Goal: Task Accomplishment & Management: Manage account settings

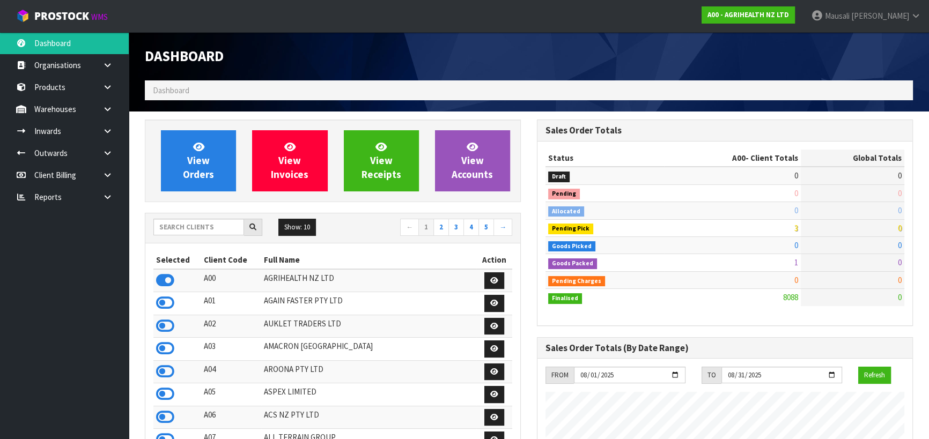
scroll to position [811, 392]
click at [203, 227] on input "text" at bounding box center [198, 227] width 91 height 17
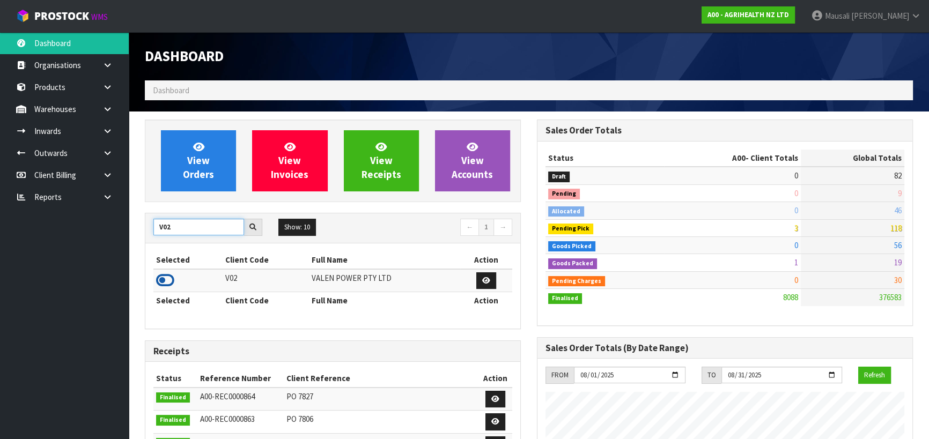
type input "V02"
click at [166, 279] on icon at bounding box center [165, 280] width 18 height 16
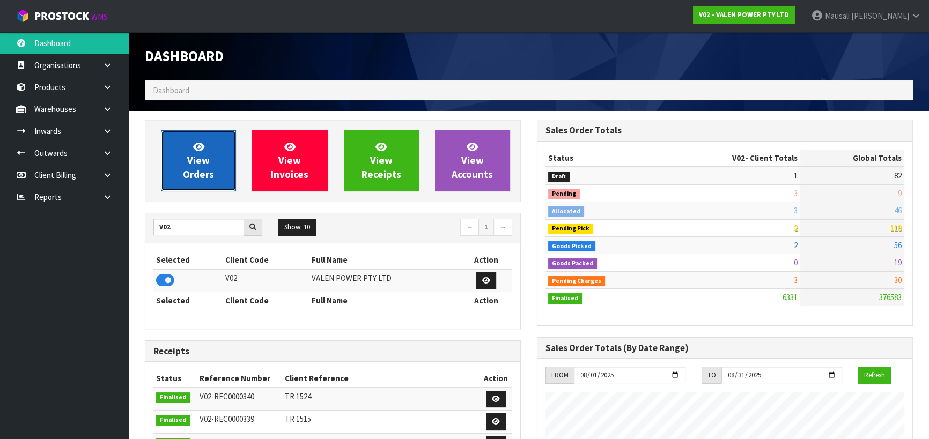
click at [218, 167] on link "View Orders" at bounding box center [198, 160] width 75 height 61
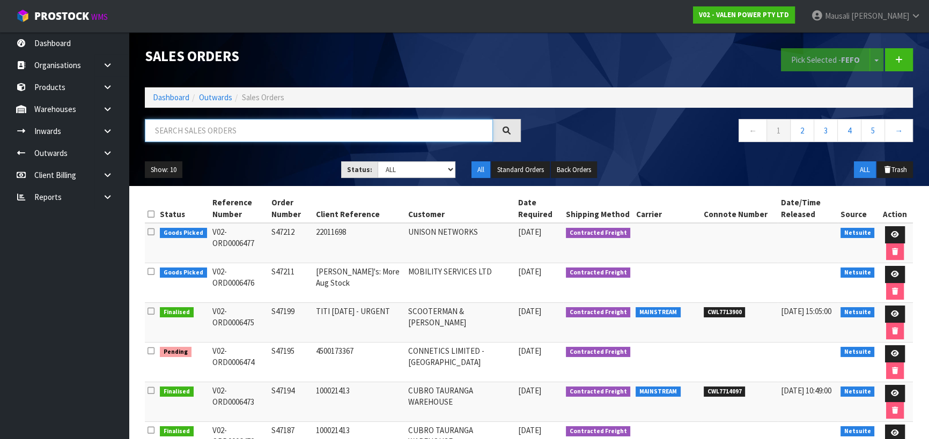
click at [177, 131] on input "text" at bounding box center [319, 130] width 348 height 23
type input "JOB-0406900"
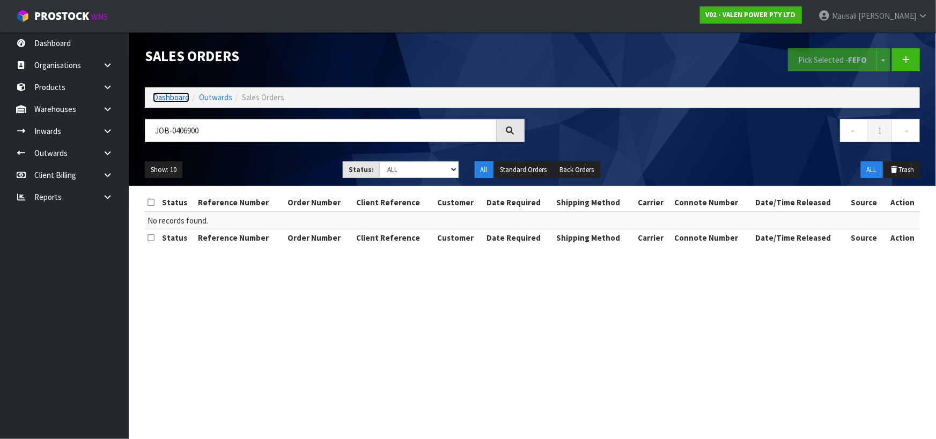
click at [167, 95] on link "Dashboard" at bounding box center [171, 97] width 36 height 10
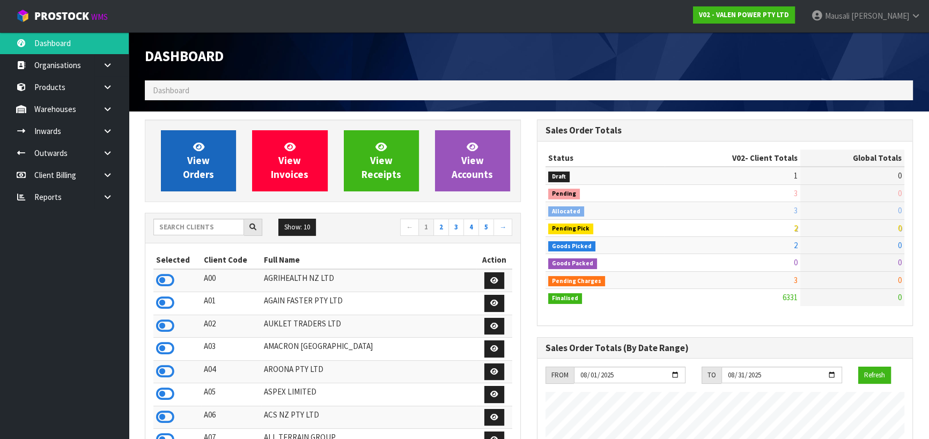
scroll to position [811, 392]
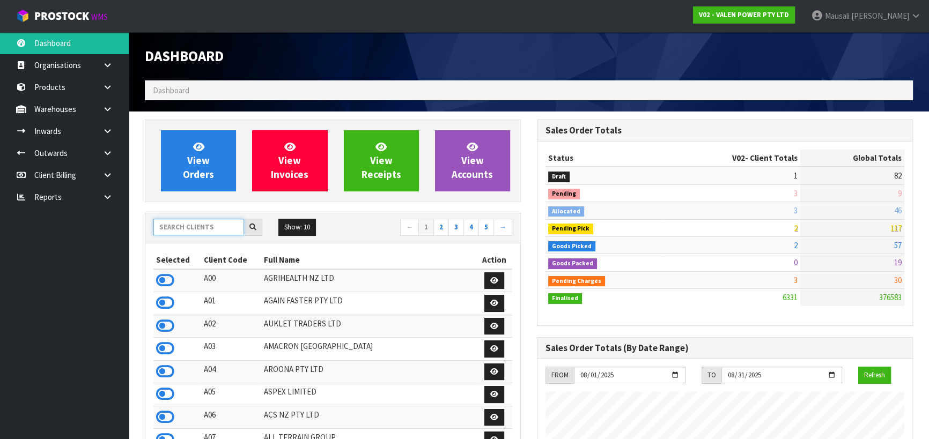
click at [182, 228] on input "text" at bounding box center [198, 227] width 91 height 17
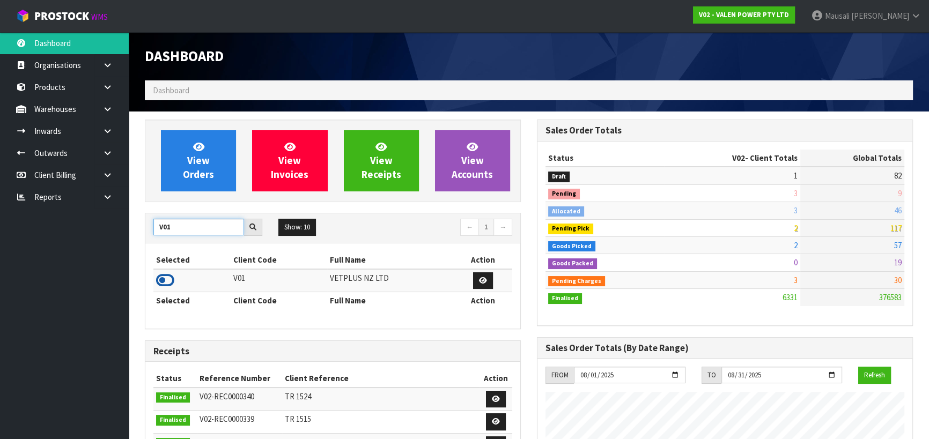
type input "V01"
click at [172, 274] on icon at bounding box center [165, 280] width 18 height 16
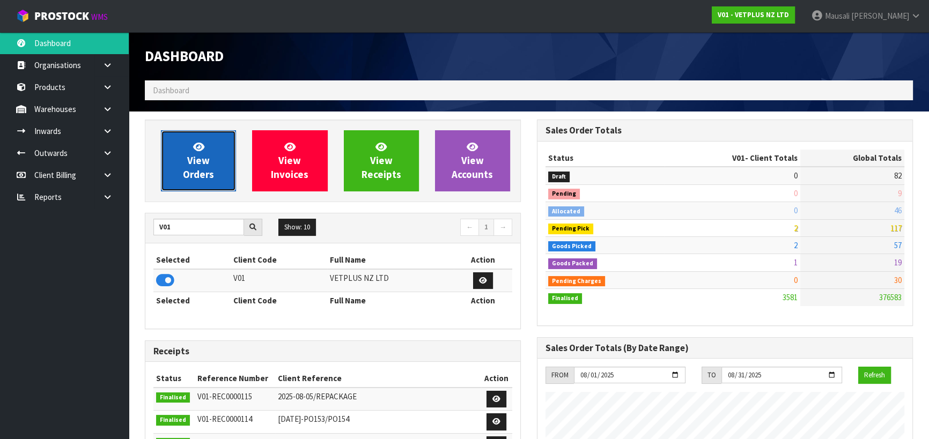
click at [193, 169] on span "View Orders" at bounding box center [198, 161] width 31 height 40
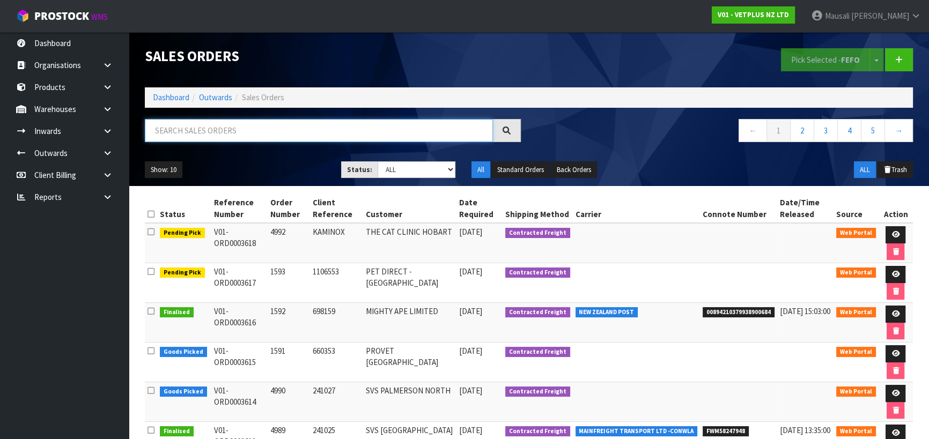
click at [168, 134] on input "text" at bounding box center [319, 130] width 348 height 23
type input "JOB-0406900"
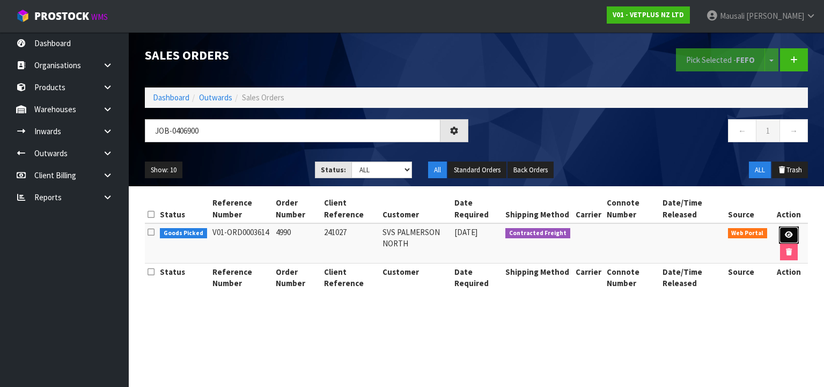
click at [790, 238] on icon at bounding box center [789, 234] width 8 height 7
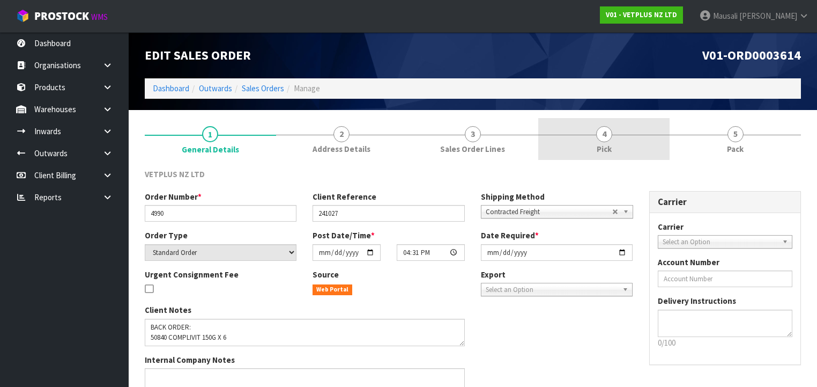
click at [618, 143] on link "4 Pick" at bounding box center [603, 139] width 131 height 42
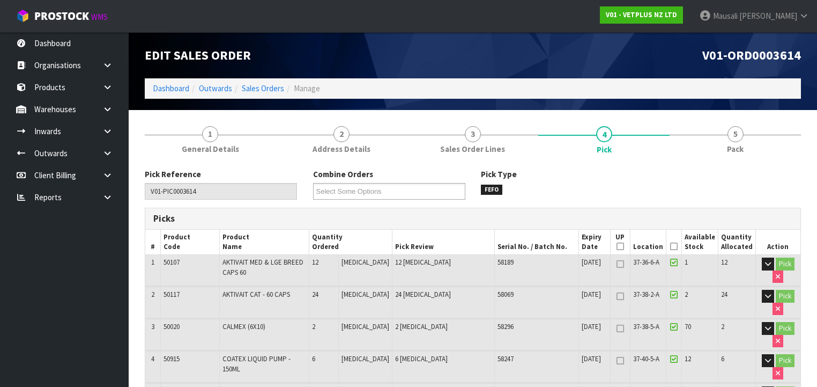
click at [676, 246] on icon at bounding box center [674, 246] width 8 height 1
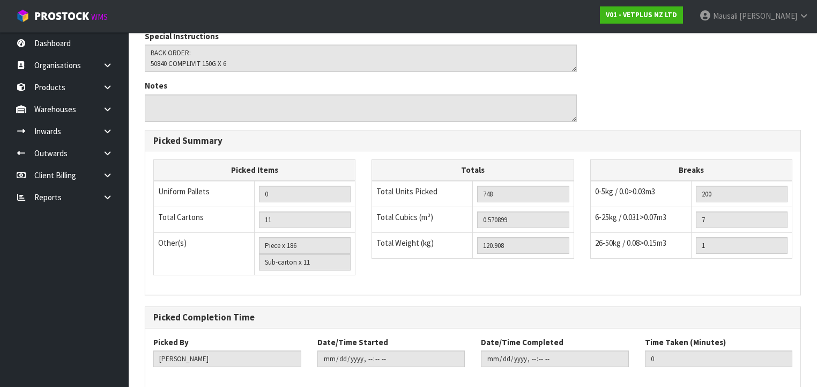
scroll to position [1262, 0]
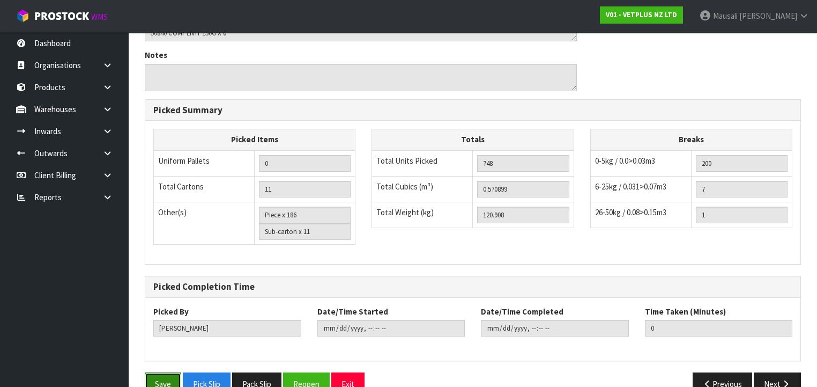
click at [174, 372] on button "Save" at bounding box center [163, 383] width 36 height 23
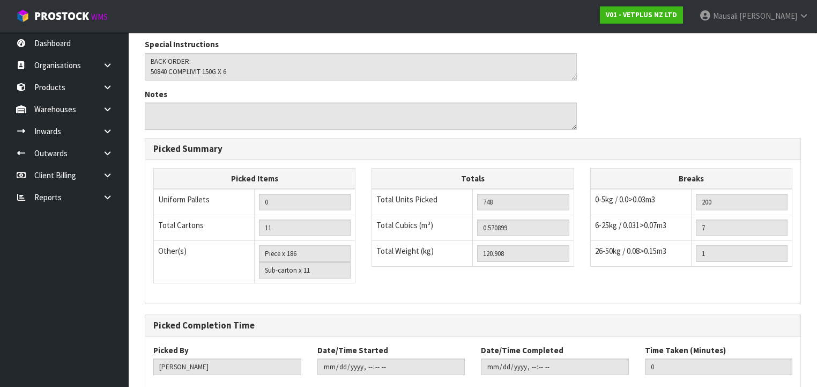
scroll to position [0, 0]
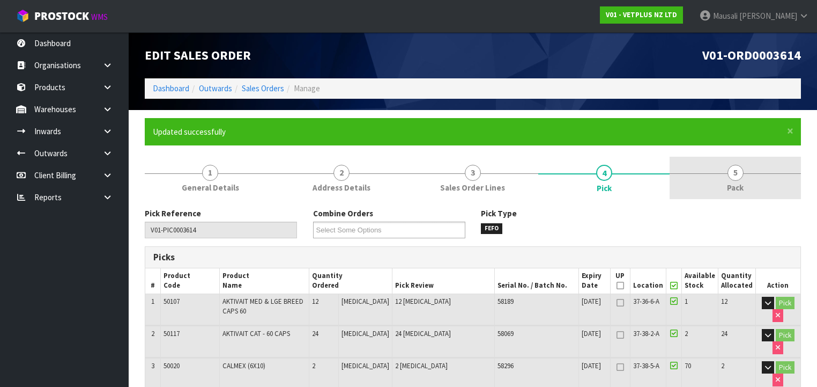
click at [724, 178] on link "5 Pack" at bounding box center [735, 178] width 131 height 42
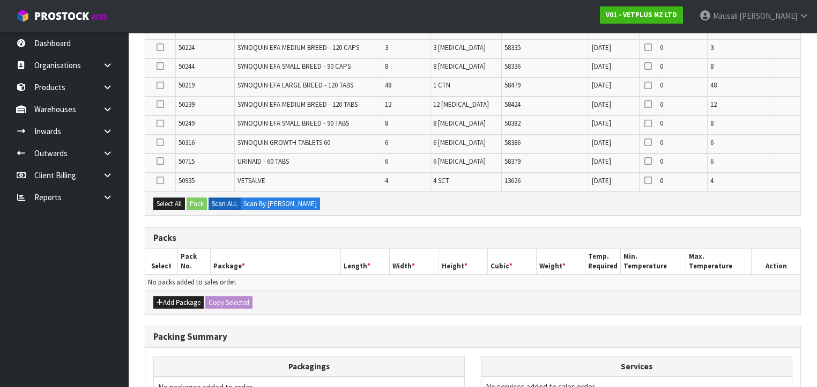
scroll to position [759, 0]
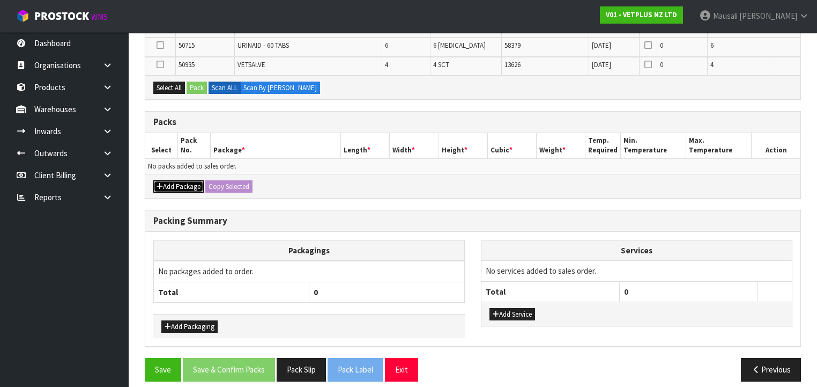
click at [184, 180] on button "Add Package" at bounding box center [178, 186] width 50 height 13
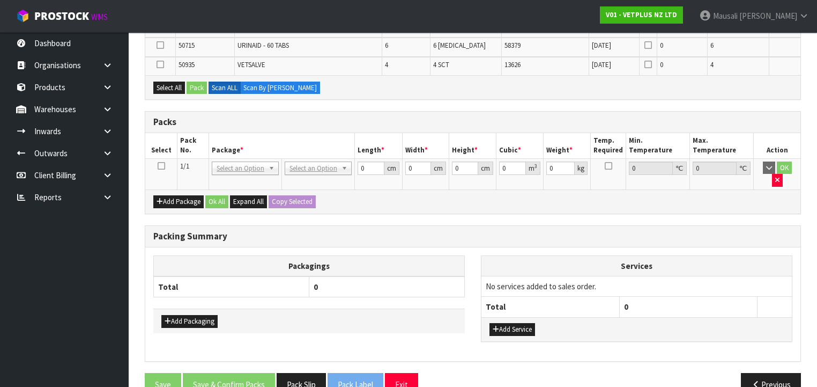
drag, startPoint x: 161, startPoint y: 156, endPoint x: 169, endPoint y: 154, distance: 7.6
click at [163, 166] on icon at bounding box center [162, 166] width 8 height 1
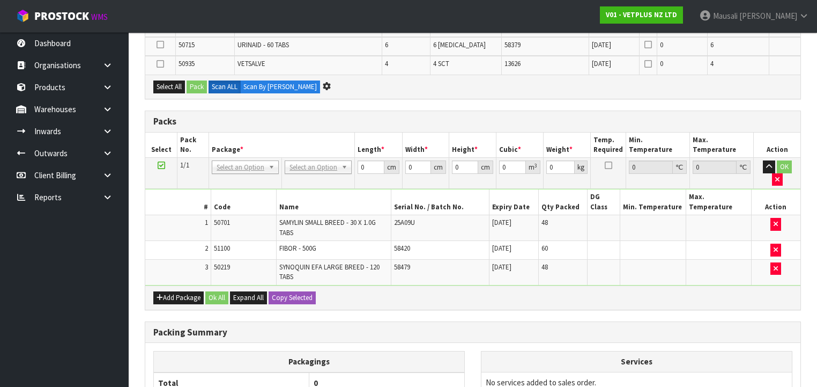
scroll to position [684, 0]
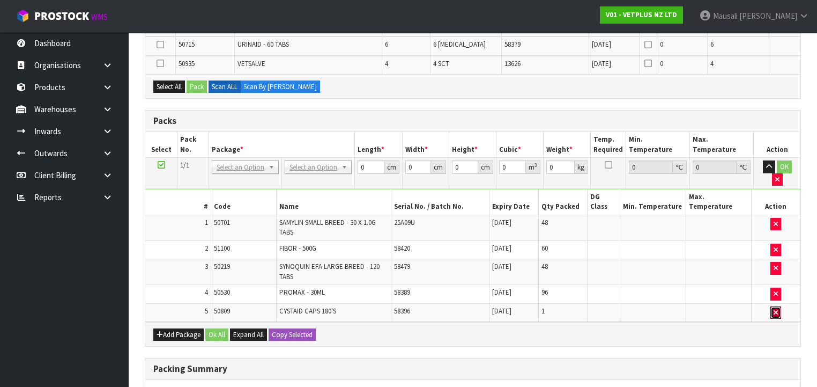
click at [778, 309] on icon "button" at bounding box center [776, 312] width 4 height 7
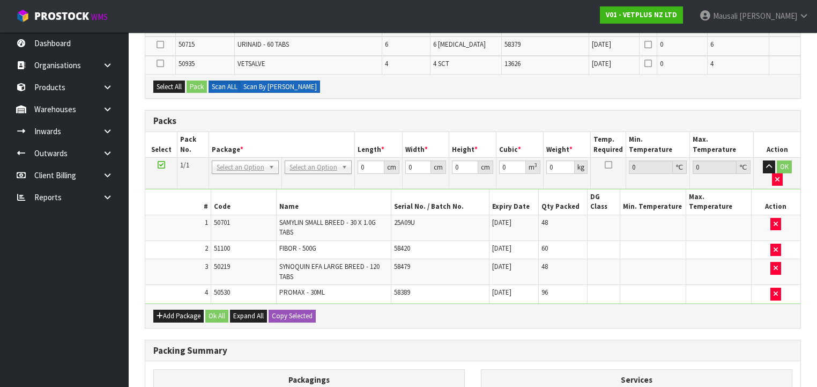
click at [283, 82] on label "Scan By [PERSON_NAME]" at bounding box center [280, 86] width 80 height 13
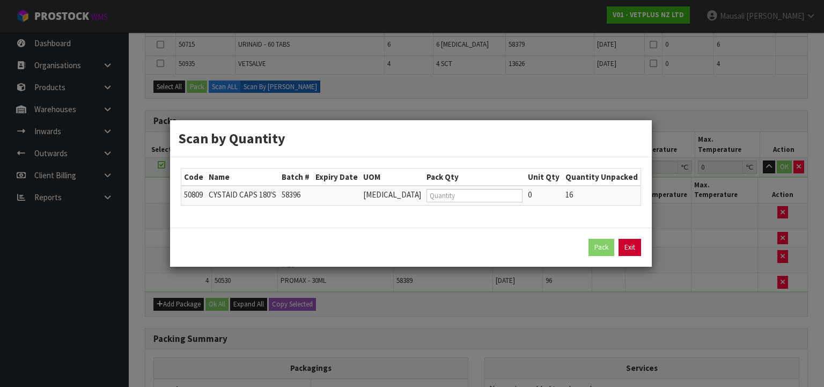
click at [631, 246] on link "Exit" at bounding box center [629, 247] width 23 height 17
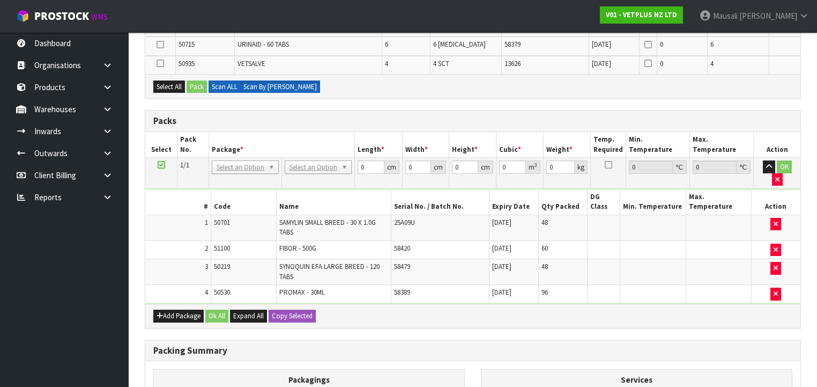
click at [225, 80] on label "Scan ALL" at bounding box center [225, 86] width 32 height 13
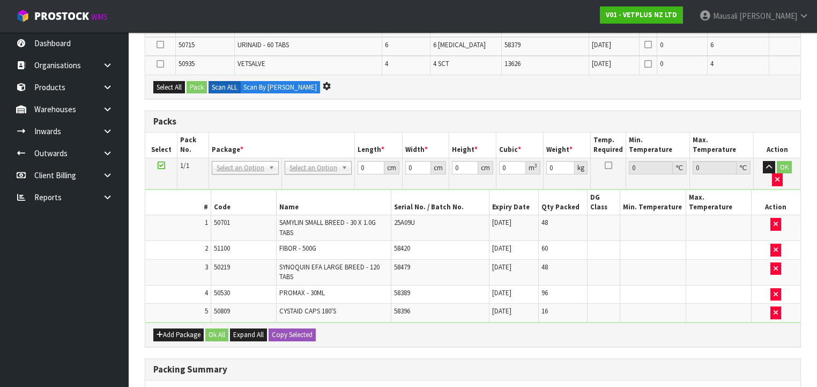
scroll to position [0, 0]
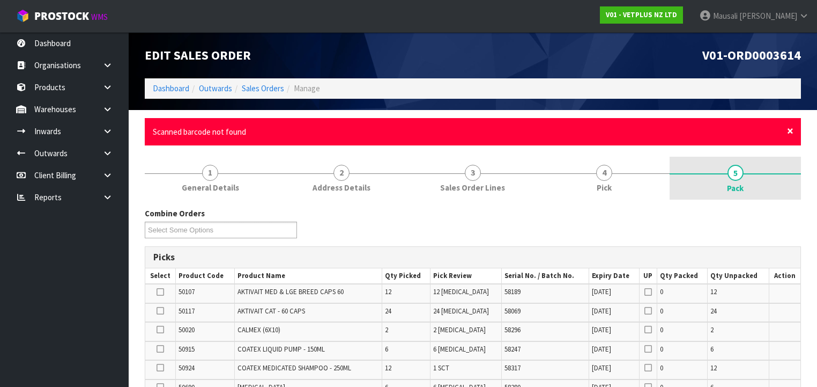
click at [790, 128] on span "×" at bounding box center [790, 130] width 6 height 15
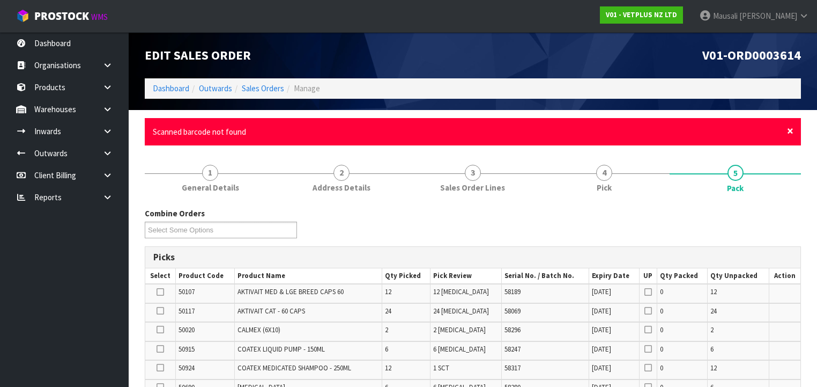
click at [789, 133] on span "×" at bounding box center [790, 130] width 6 height 15
click at [789, 130] on span "×" at bounding box center [790, 130] width 6 height 15
click at [788, 131] on span "×" at bounding box center [790, 130] width 6 height 15
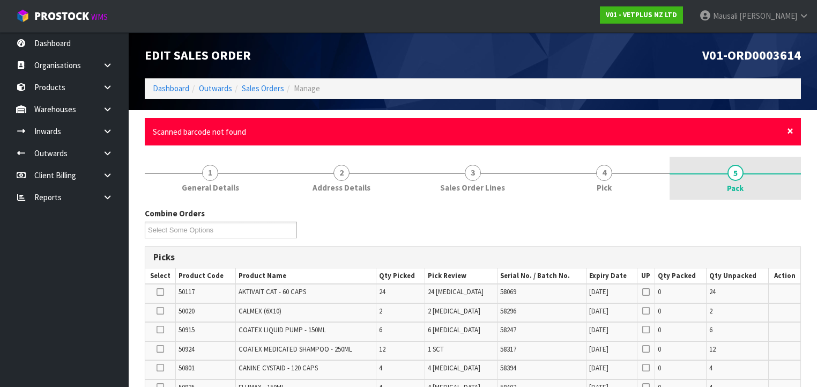
click at [788, 131] on span "×" at bounding box center [790, 130] width 6 height 15
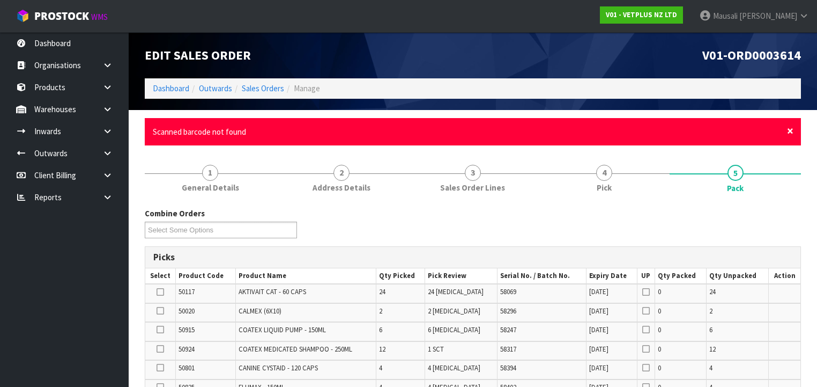
click at [789, 132] on span "×" at bounding box center [790, 130] width 6 height 15
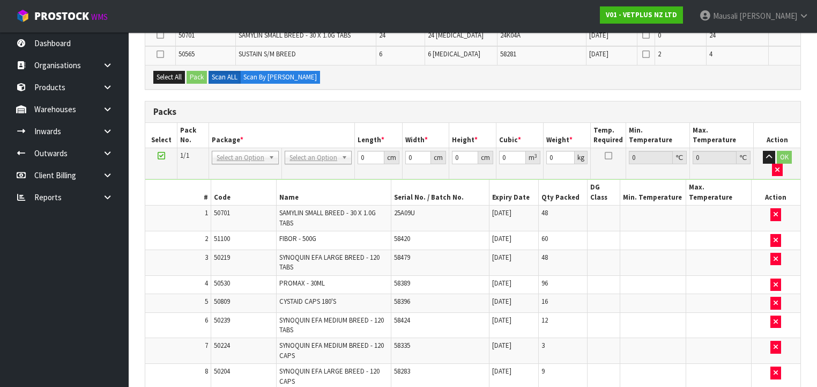
scroll to position [408, 0]
click at [609, 294] on td at bounding box center [604, 303] width 33 height 19
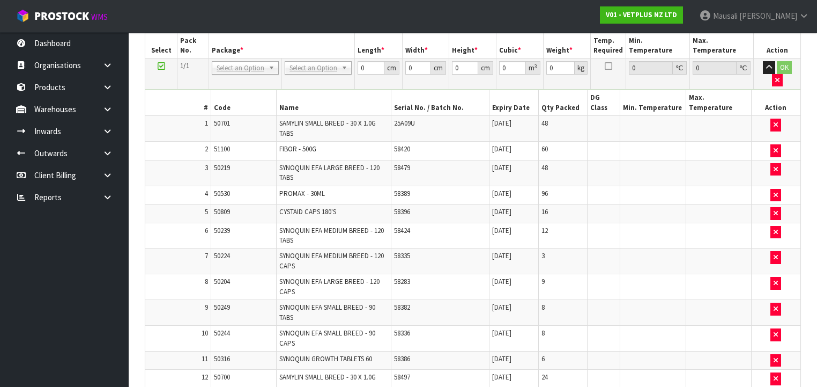
scroll to position [494, 0]
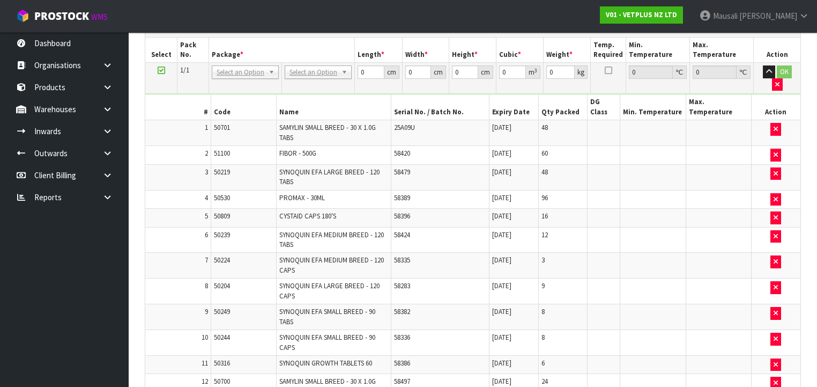
click at [611, 278] on td at bounding box center [604, 291] width 33 height 26
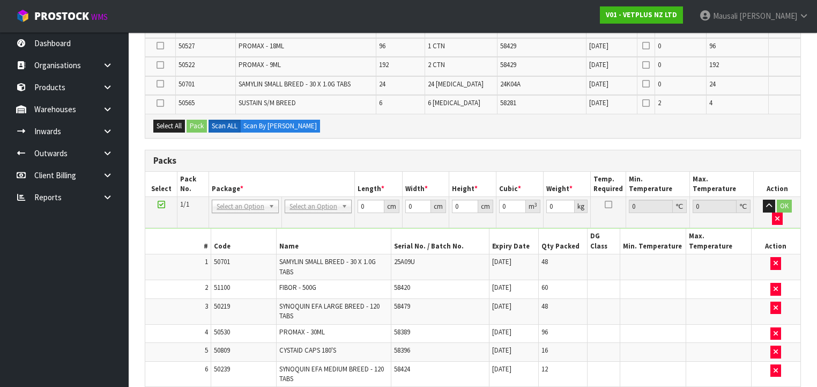
scroll to position [408, 0]
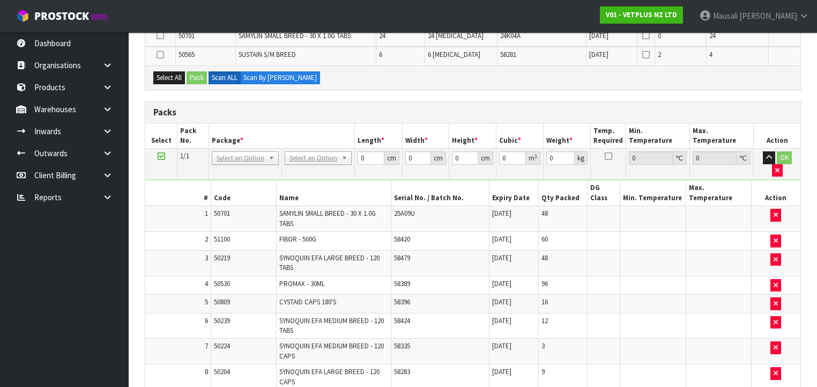
click at [717, 276] on td at bounding box center [718, 285] width 65 height 19
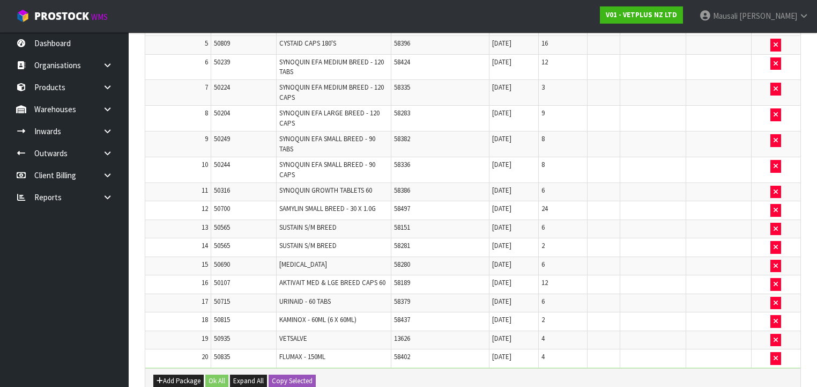
scroll to position [666, 0]
click at [613, 158] on td at bounding box center [604, 171] width 33 height 26
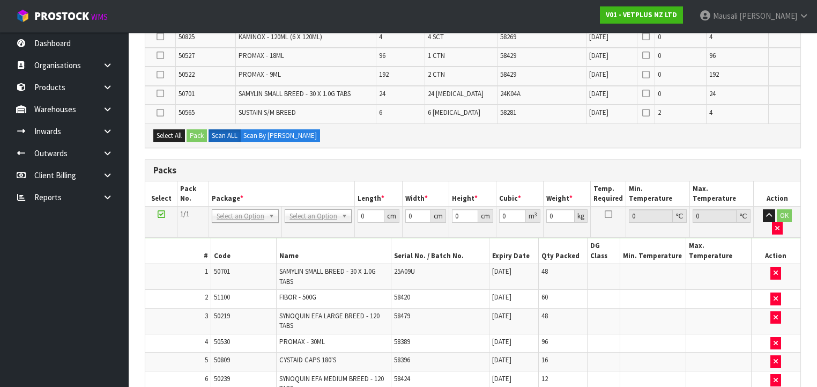
scroll to position [408, 0]
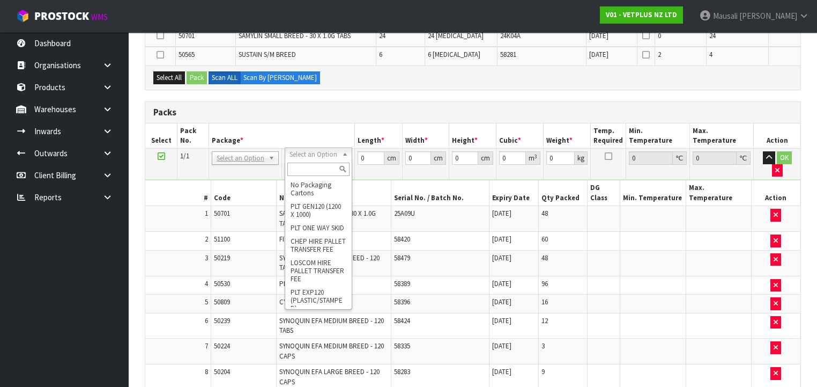
click at [592, 250] on td at bounding box center [604, 263] width 33 height 26
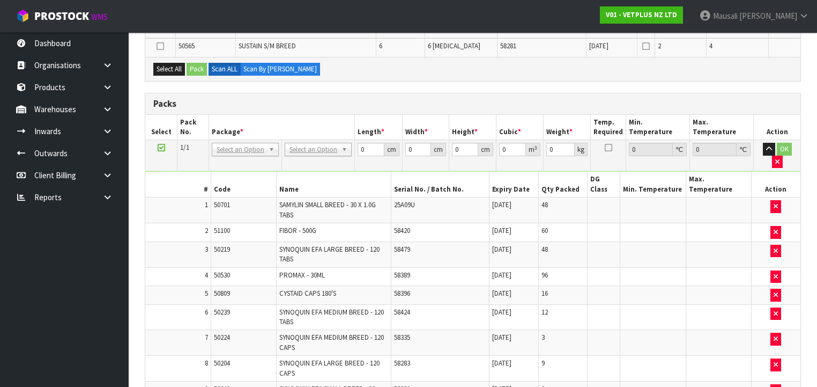
scroll to position [322, 0]
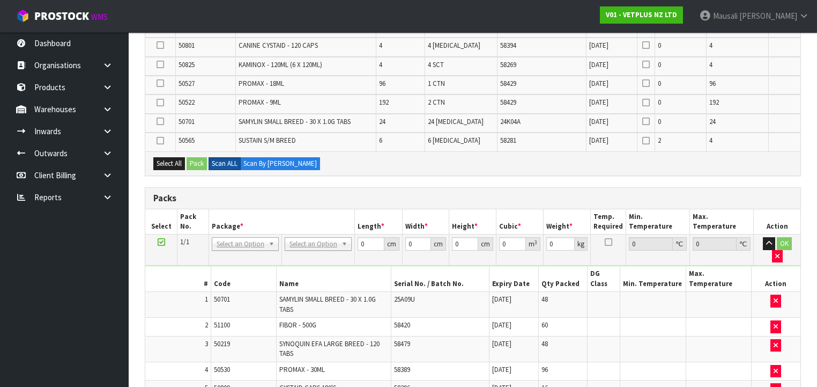
click at [227, 161] on label "Scan ALL" at bounding box center [225, 163] width 32 height 13
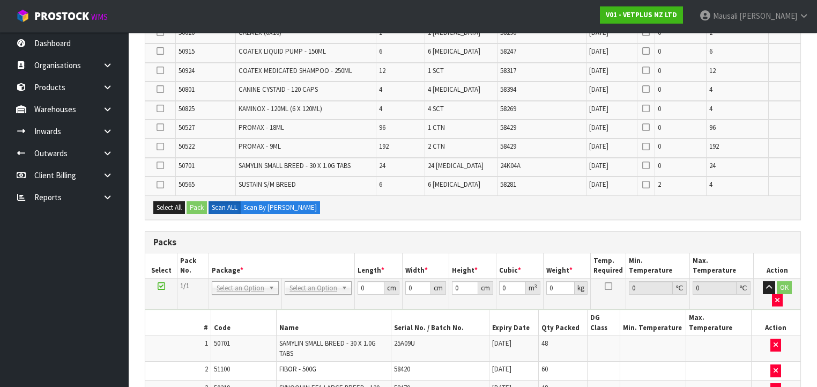
scroll to position [194, 0]
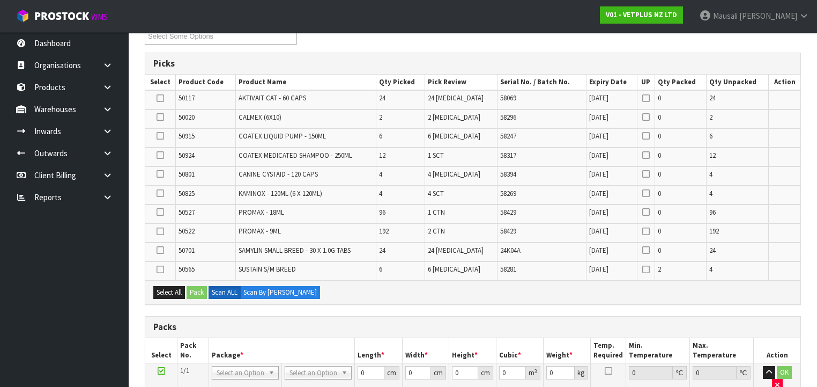
click at [159, 212] on icon at bounding box center [161, 212] width 8 height 1
click at [0, 0] on input "checkbox" at bounding box center [0, 0] width 0 height 0
click at [161, 231] on icon at bounding box center [161, 231] width 8 height 1
click at [0, 0] on input "checkbox" at bounding box center [0, 0] width 0 height 0
drag, startPoint x: 200, startPoint y: 287, endPoint x: 206, endPoint y: 283, distance: 7.0
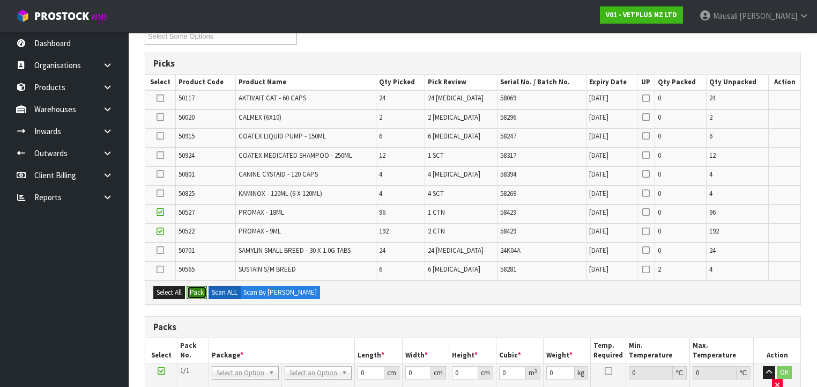
click at [200, 287] on button "Pack" at bounding box center [197, 292] width 20 height 13
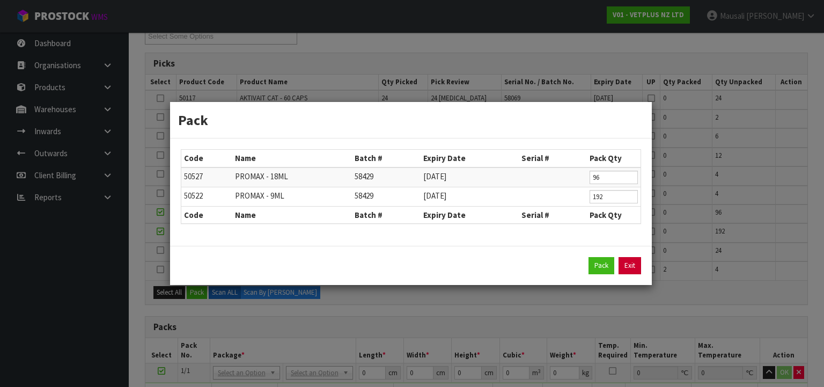
click at [629, 265] on link "Exit" at bounding box center [629, 265] width 23 height 17
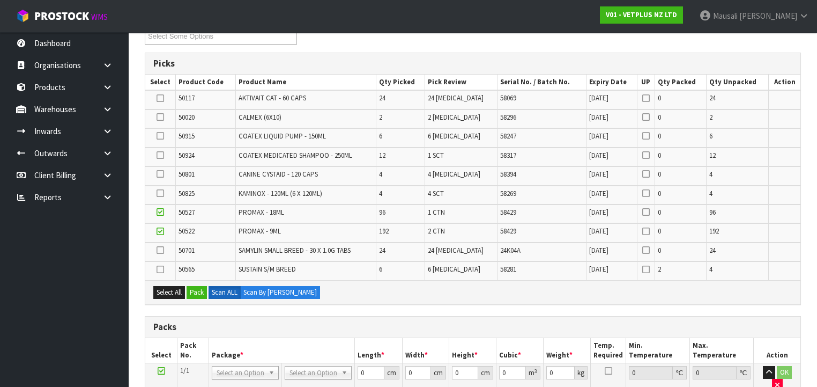
click at [161, 231] on icon at bounding box center [161, 231] width 8 height 1
click at [0, 0] on input "checkbox" at bounding box center [0, 0] width 0 height 0
click at [196, 290] on button "Pack" at bounding box center [197, 292] width 20 height 13
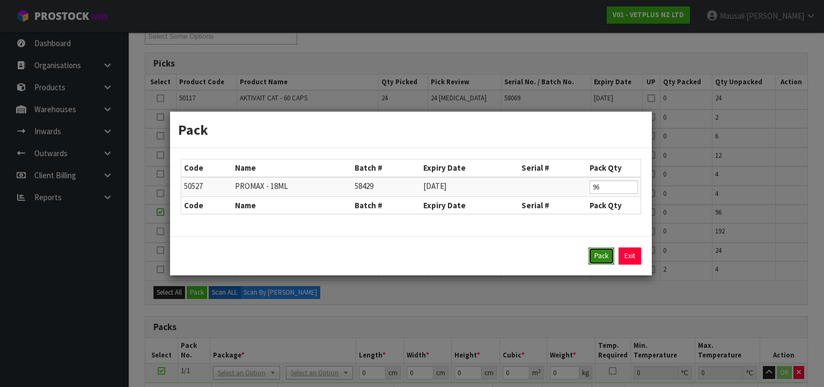
click at [591, 257] on button "Pack" at bounding box center [601, 255] width 26 height 17
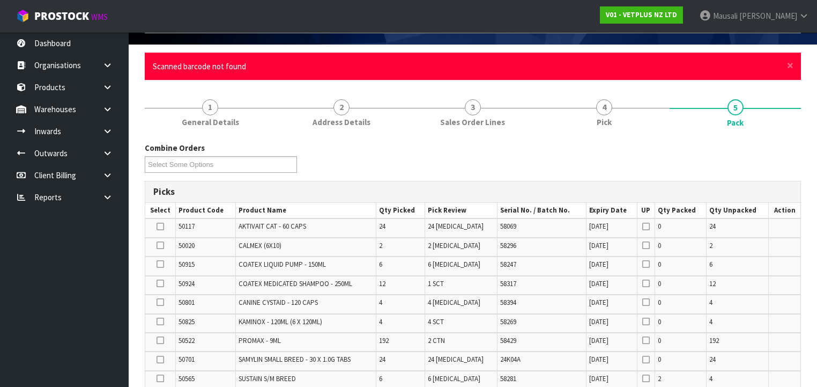
scroll to position [65, 0]
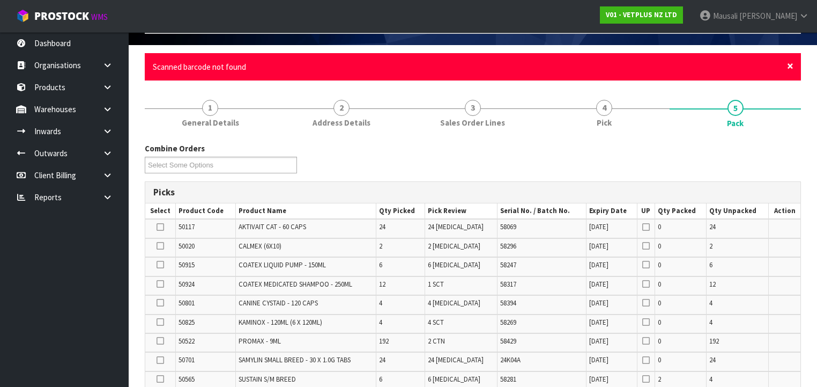
click at [792, 64] on span "×" at bounding box center [790, 65] width 6 height 15
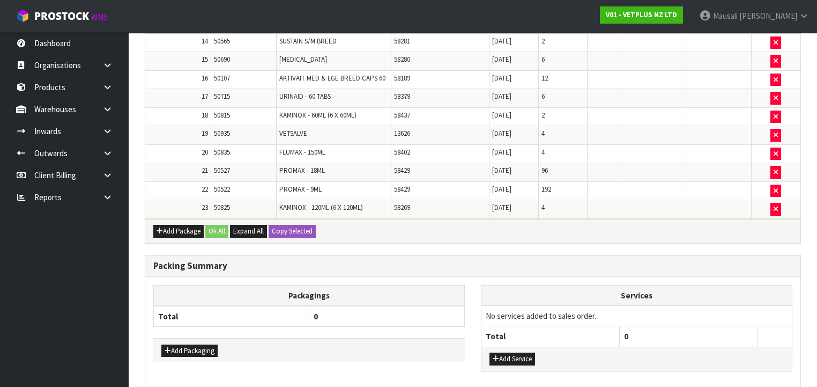
scroll to position [0, 0]
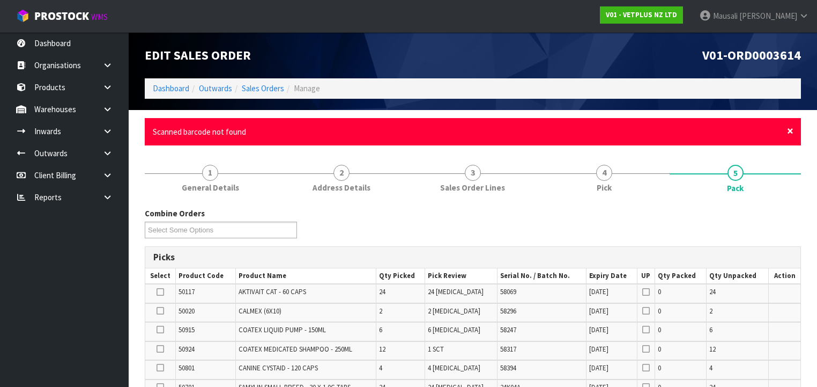
click at [789, 129] on span "×" at bounding box center [790, 130] width 6 height 15
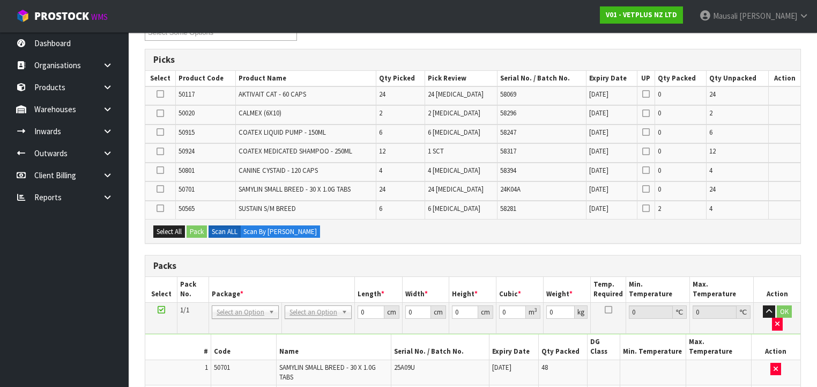
scroll to position [172, 0]
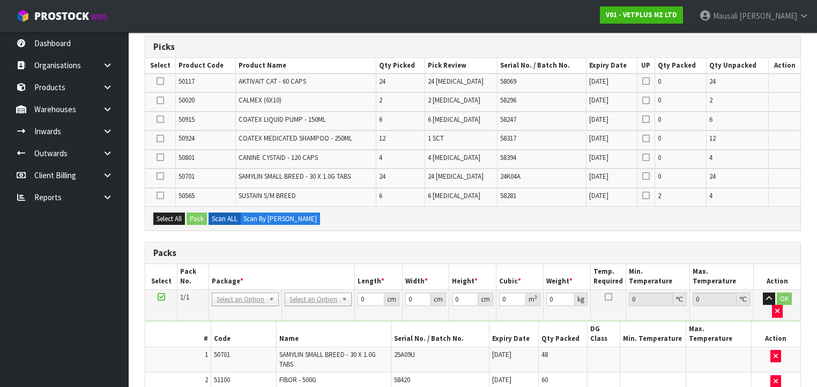
click at [159, 138] on icon at bounding box center [161, 138] width 8 height 1
click at [0, 0] on input "checkbox" at bounding box center [0, 0] width 0 height 0
click at [197, 212] on button "Pack" at bounding box center [197, 218] width 20 height 13
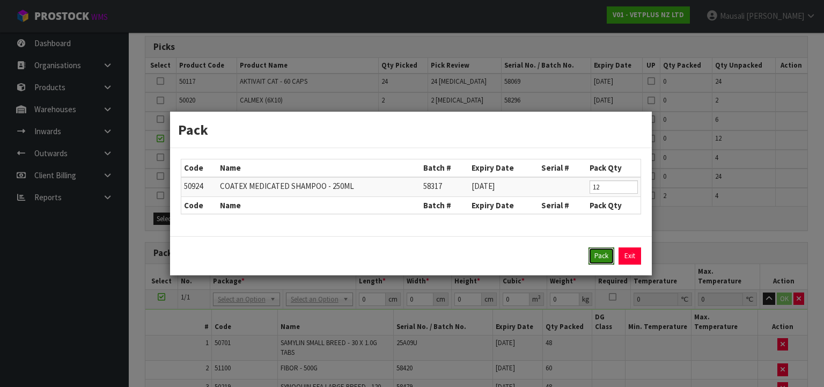
drag, startPoint x: 601, startPoint y: 253, endPoint x: 577, endPoint y: 245, distance: 25.4
click at [599, 253] on button "Pack" at bounding box center [601, 255] width 26 height 17
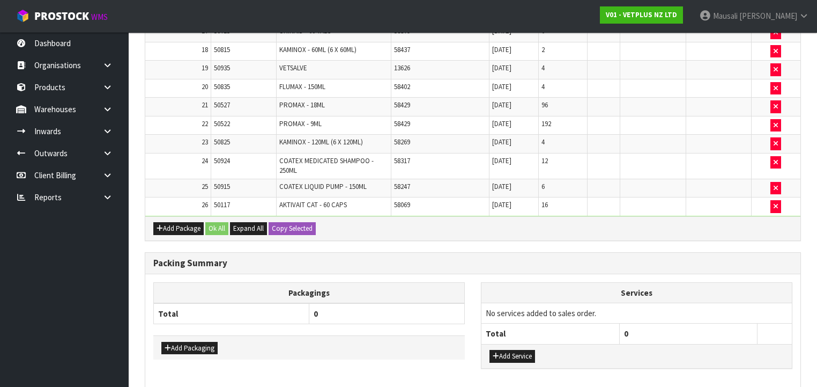
scroll to position [0, 0]
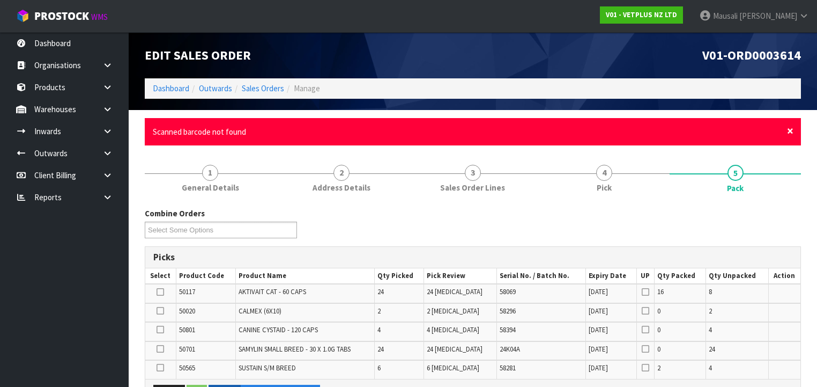
click at [789, 131] on span "×" at bounding box center [790, 130] width 6 height 15
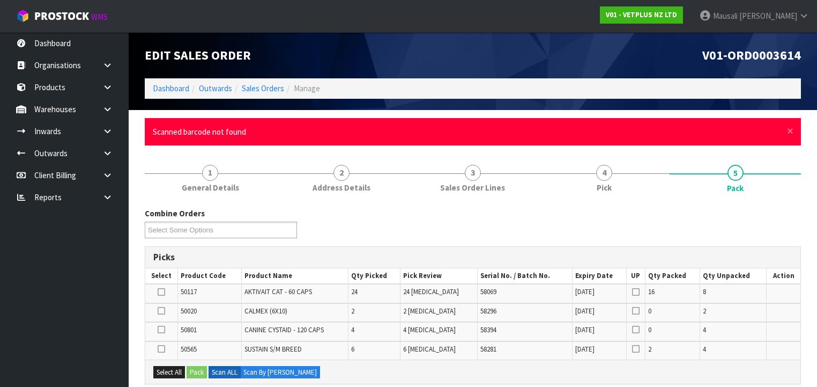
click at [787, 134] on div "× Close Scanned barcode not found" at bounding box center [473, 131] width 656 height 27
drag, startPoint x: 789, startPoint y: 133, endPoint x: 785, endPoint y: 149, distance: 16.1
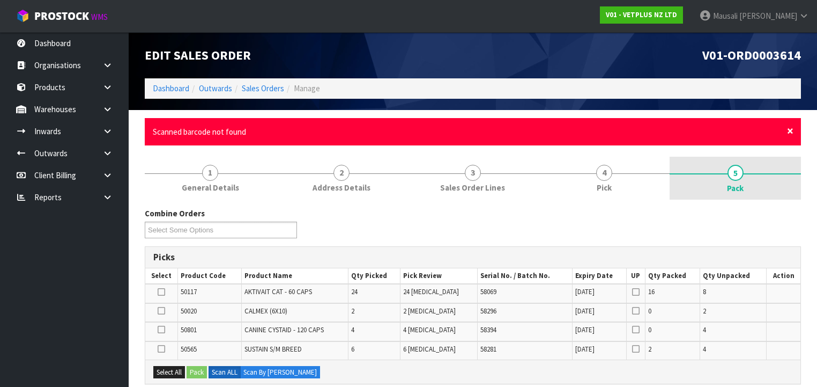
click at [790, 133] on span "×" at bounding box center [790, 130] width 6 height 15
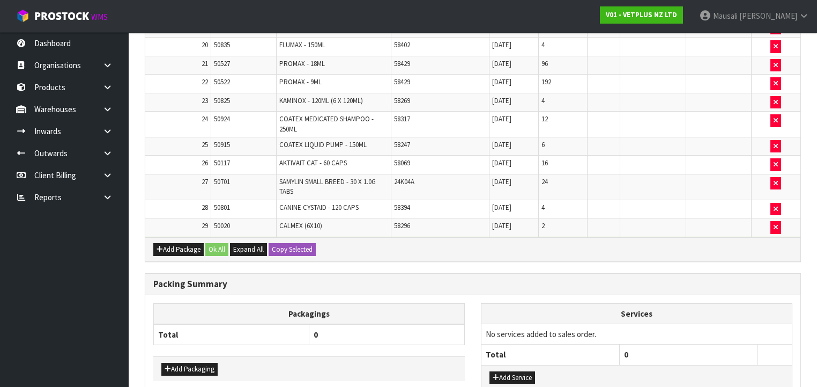
scroll to position [808, 0]
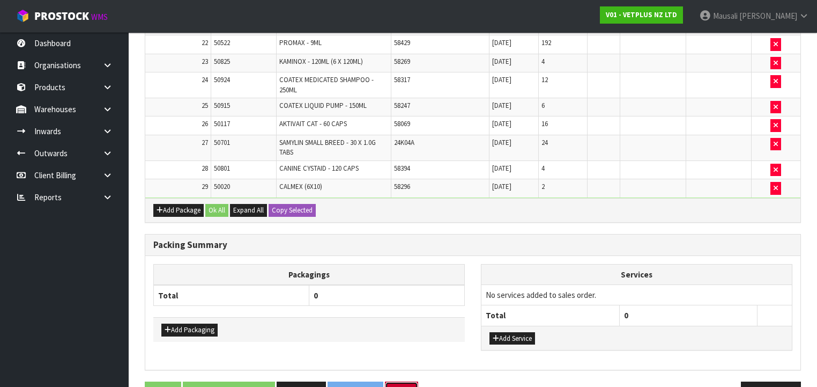
click at [411, 381] on button "Exit" at bounding box center [401, 392] width 33 height 23
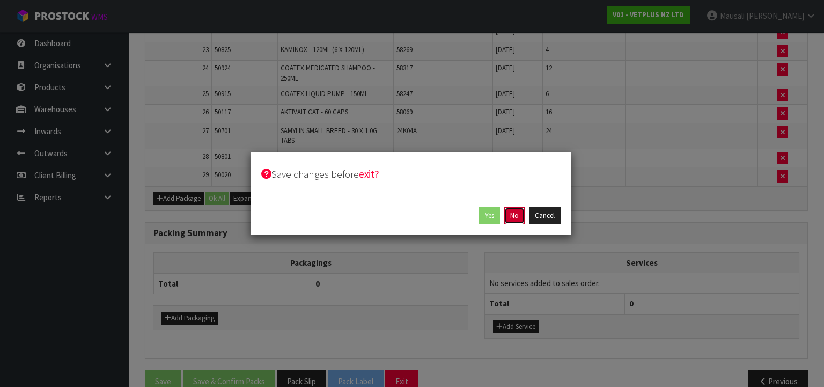
click at [513, 215] on button "No" at bounding box center [514, 215] width 20 height 17
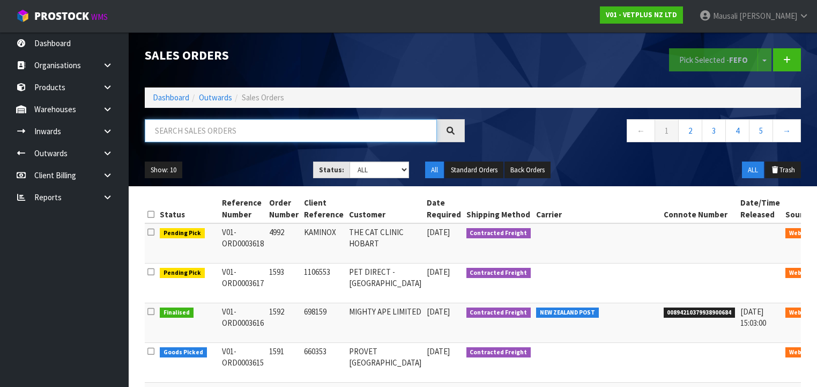
click at [183, 132] on input "text" at bounding box center [291, 130] width 292 height 23
type input "JOB-0406900"
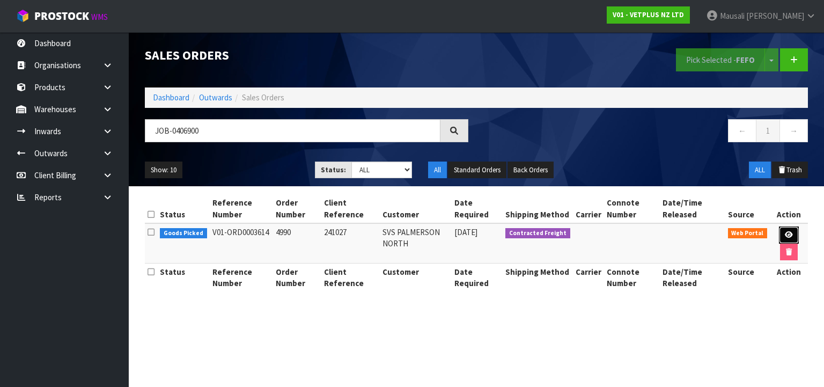
click at [787, 232] on icon at bounding box center [789, 234] width 8 height 7
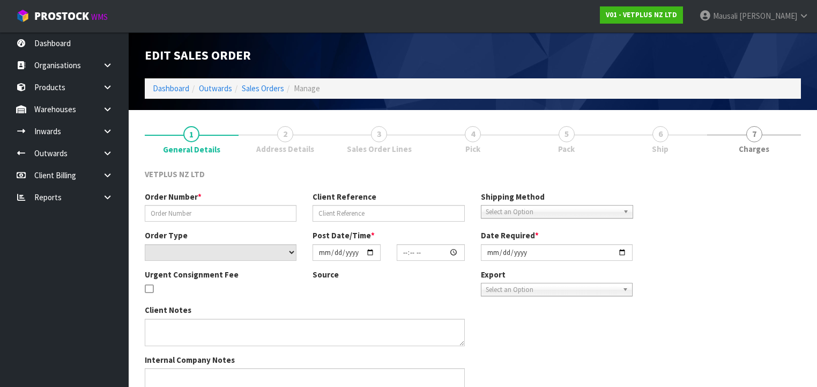
type input "4990"
type input "241027"
select select "number:0"
type input "[DATE]"
type input "16:31:00.000"
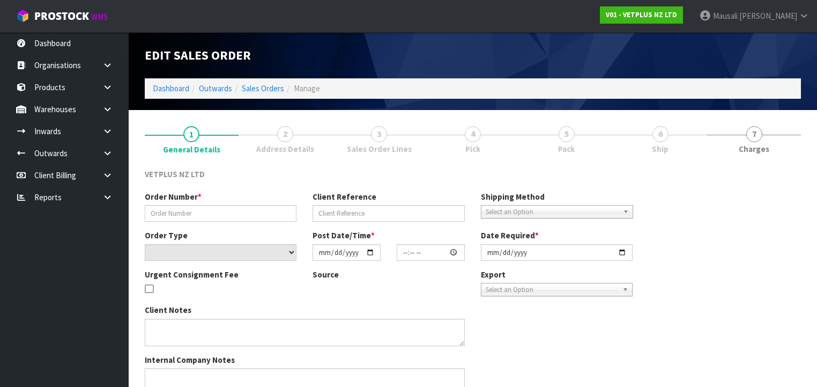
type input "[DATE]"
type textarea "BACK ORDER: 50840 COMPLIVIT 150G X 6 50517 LYPEX CAPS 60 X 12 50304 SYNOQUIN CA…"
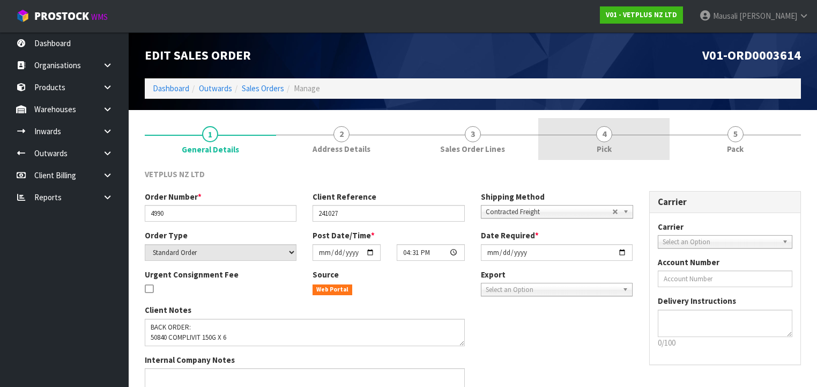
click at [602, 143] on span "Pick" at bounding box center [604, 148] width 15 height 11
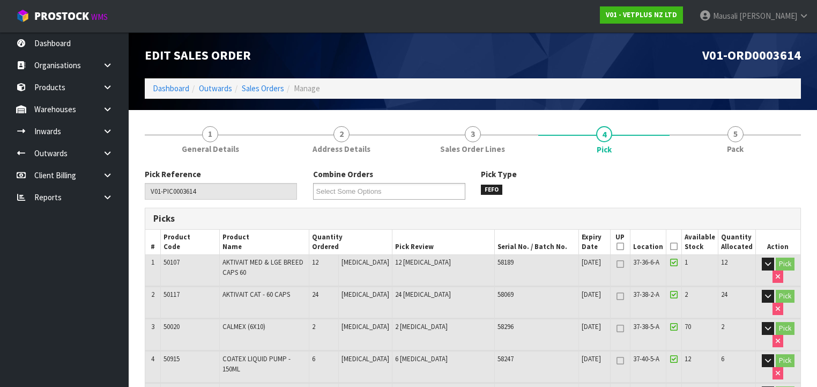
click at [675, 246] on icon at bounding box center [674, 246] width 8 height 1
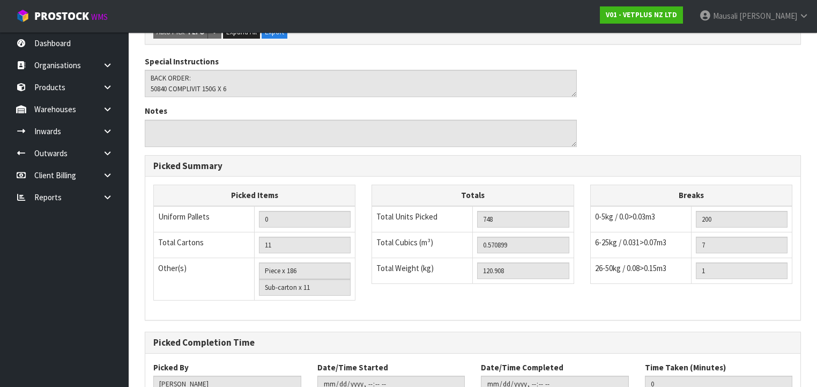
scroll to position [1262, 0]
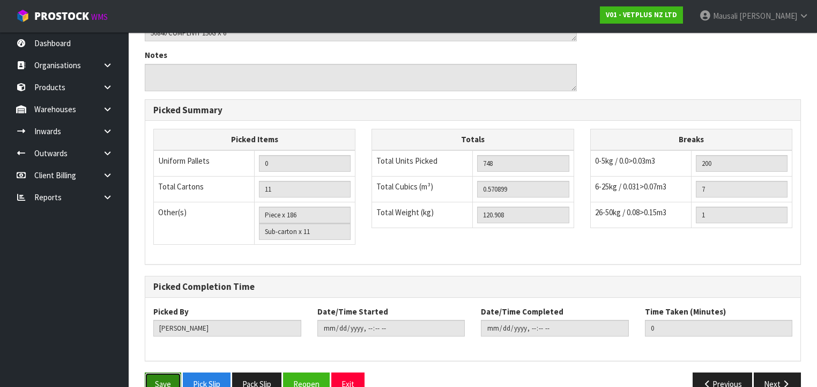
click at [163, 372] on button "Save" at bounding box center [163, 383] width 36 height 23
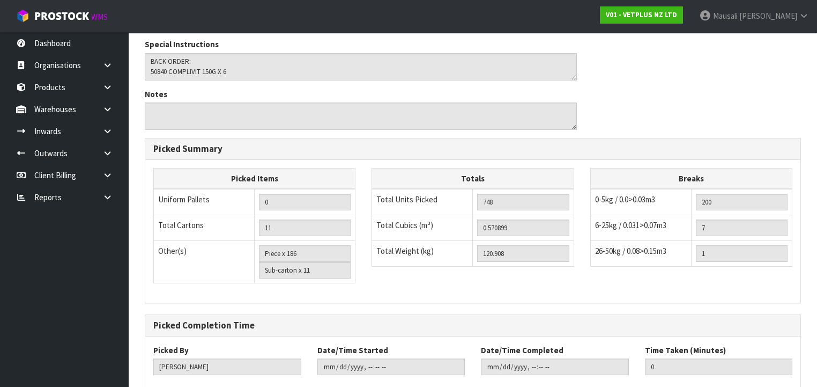
scroll to position [0, 0]
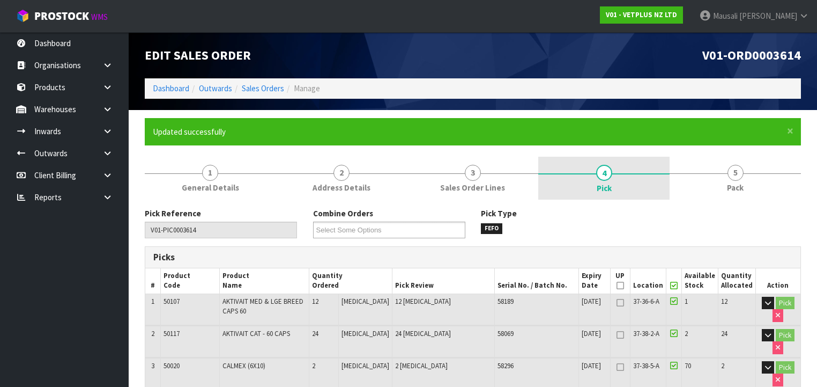
drag, startPoint x: 736, startPoint y: 179, endPoint x: 662, endPoint y: 196, distance: 76.1
click at [733, 179] on span "5" at bounding box center [736, 173] width 16 height 16
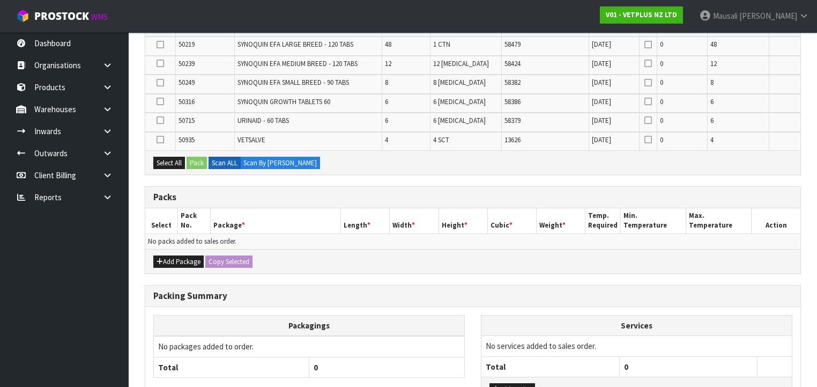
scroll to position [686, 0]
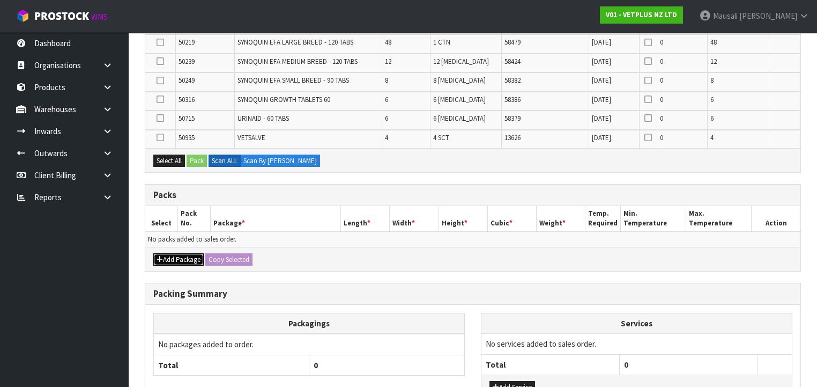
click at [174, 253] on button "Add Package" at bounding box center [178, 259] width 50 height 13
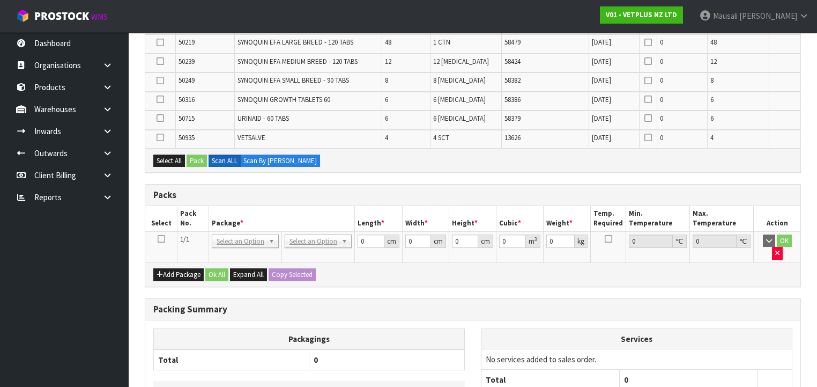
click at [160, 239] on icon at bounding box center [162, 239] width 8 height 1
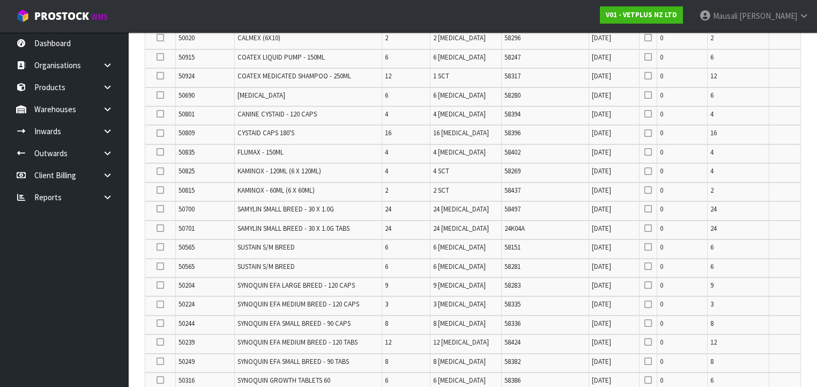
scroll to position [249, 0]
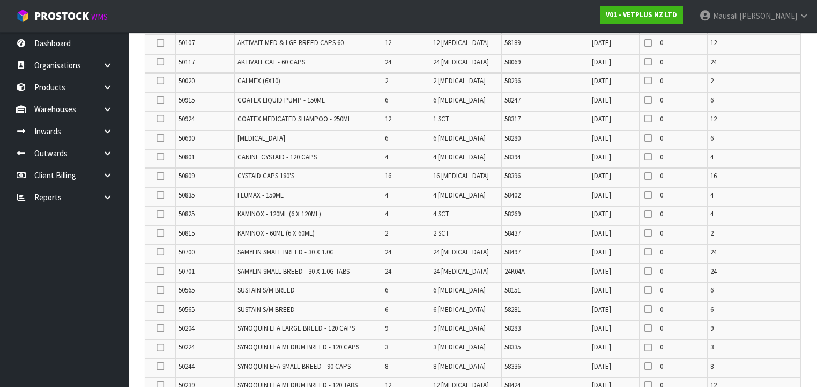
click at [160, 119] on icon at bounding box center [161, 119] width 8 height 1
click at [0, 0] on input "checkbox" at bounding box center [0, 0] width 0 height 0
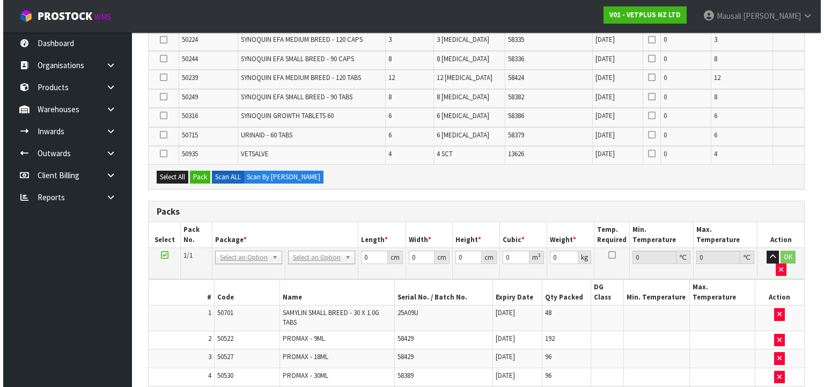
scroll to position [549, 0]
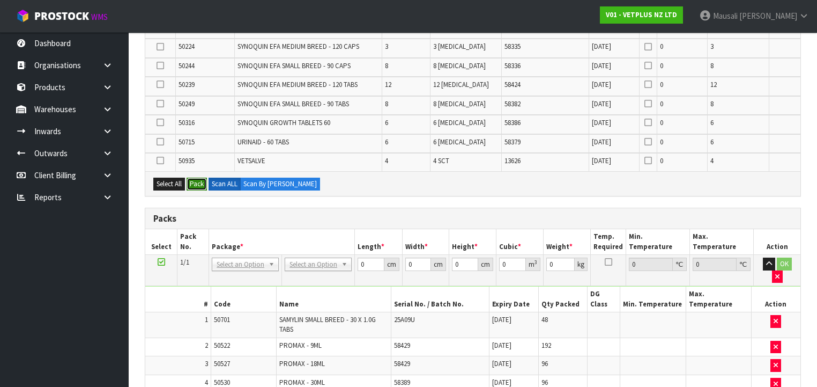
click at [196, 178] on button "Pack" at bounding box center [197, 184] width 20 height 13
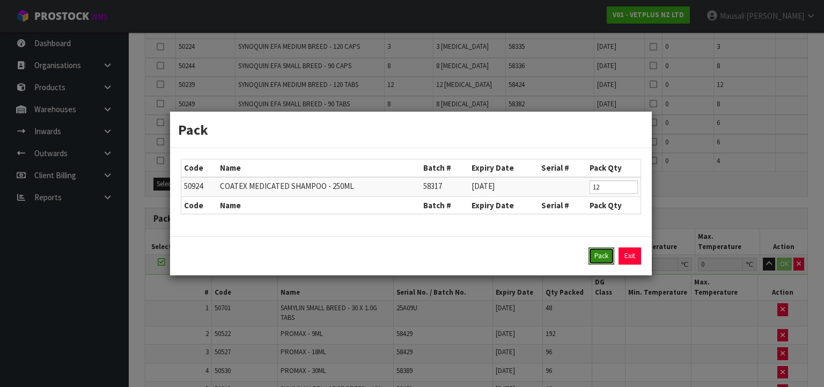
drag, startPoint x: 598, startPoint y: 258, endPoint x: 588, endPoint y: 257, distance: 9.8
click at [596, 258] on button "Pack" at bounding box center [601, 255] width 26 height 17
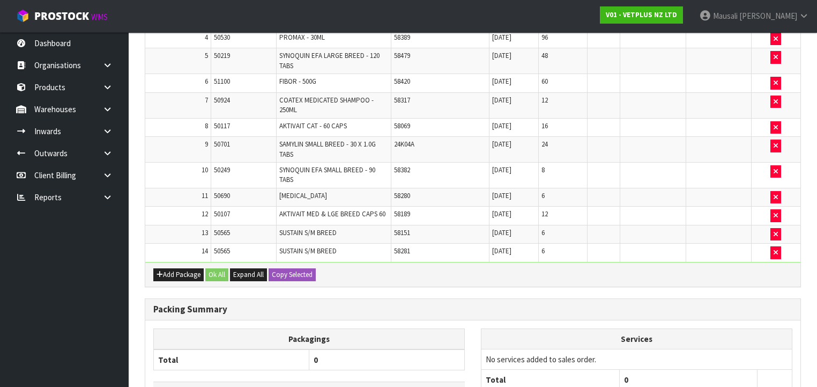
scroll to position [0, 0]
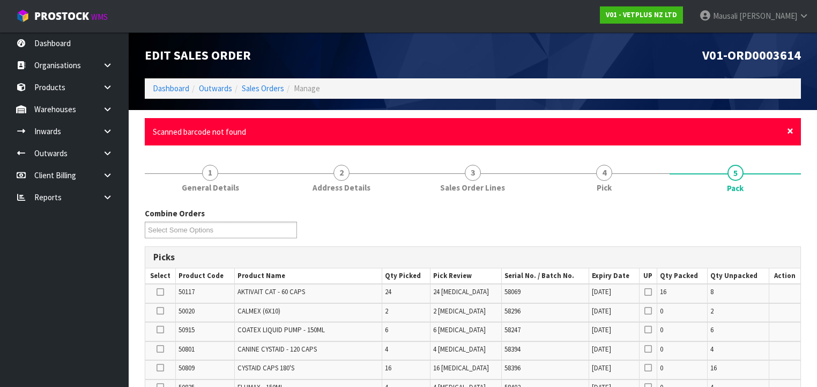
click at [792, 129] on span "×" at bounding box center [790, 130] width 6 height 15
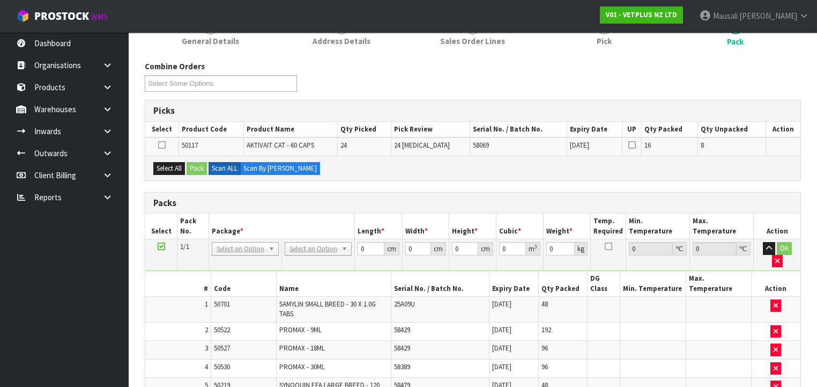
scroll to position [103, 0]
